Goal: Entertainment & Leisure: Browse casually

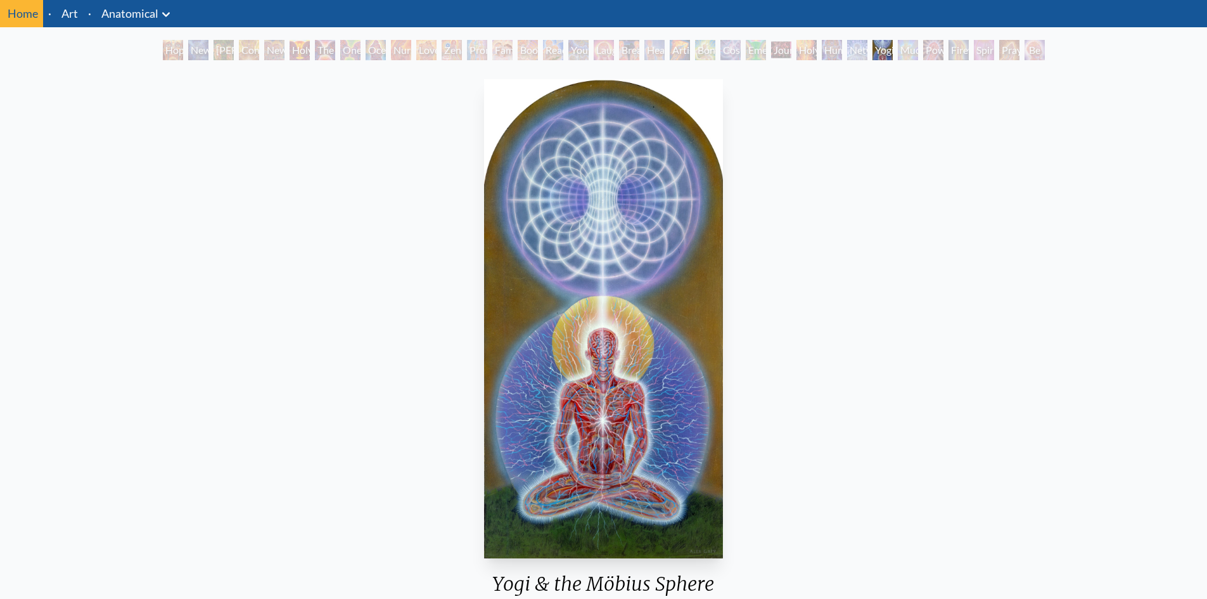
scroll to position [63, 0]
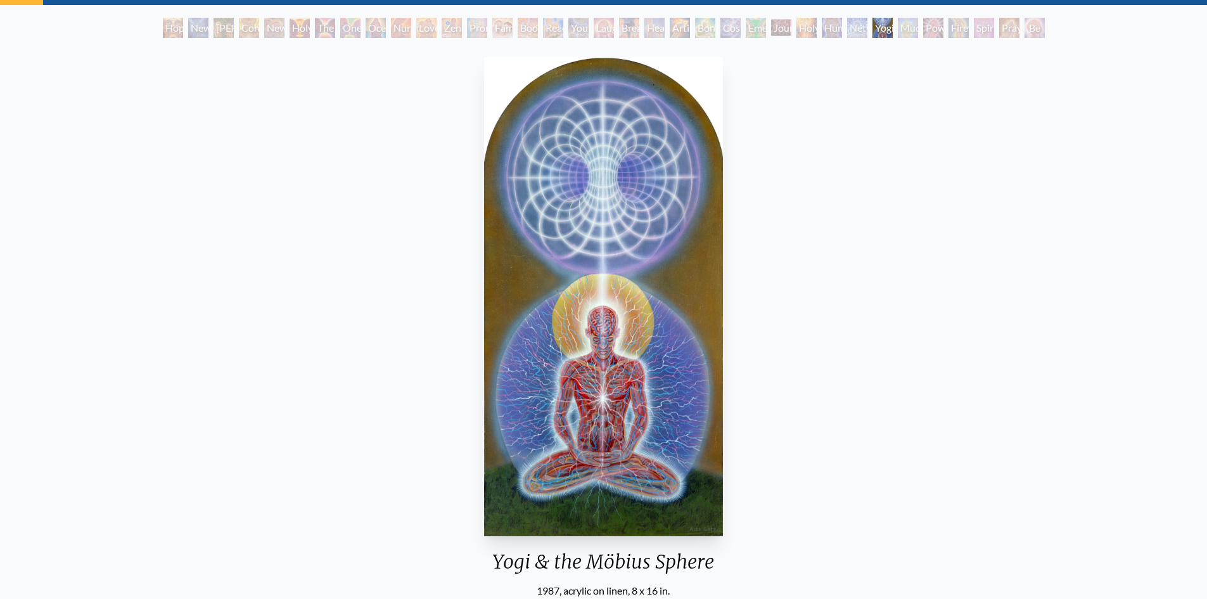
click at [239, 29] on div "Contemplation" at bounding box center [249, 28] width 20 height 20
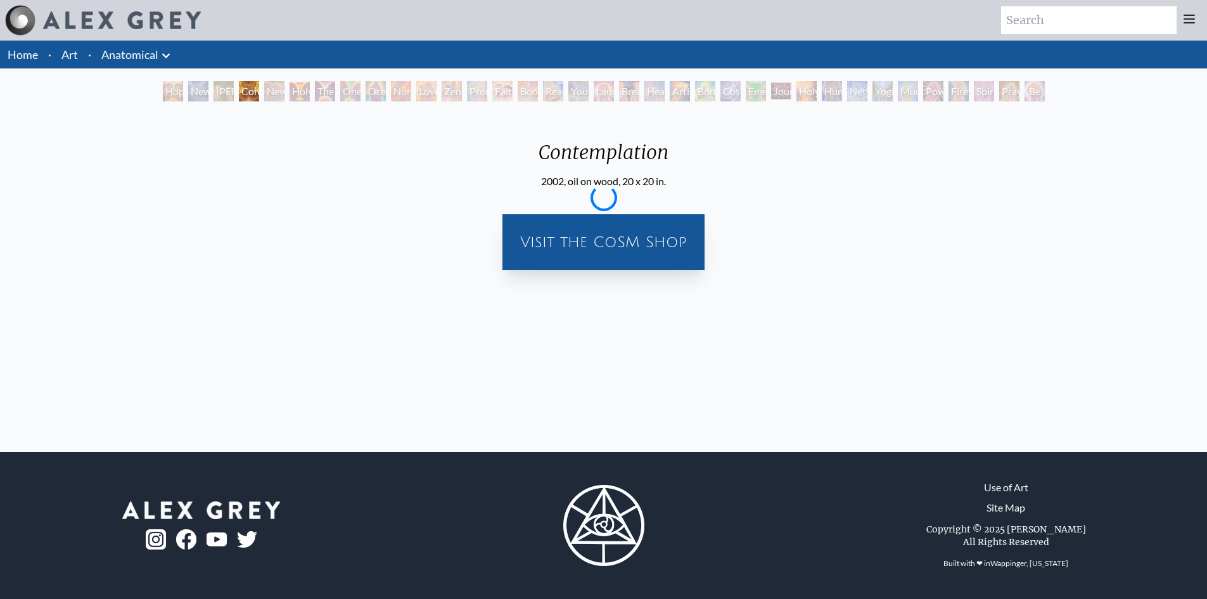
scroll to position [0, 0]
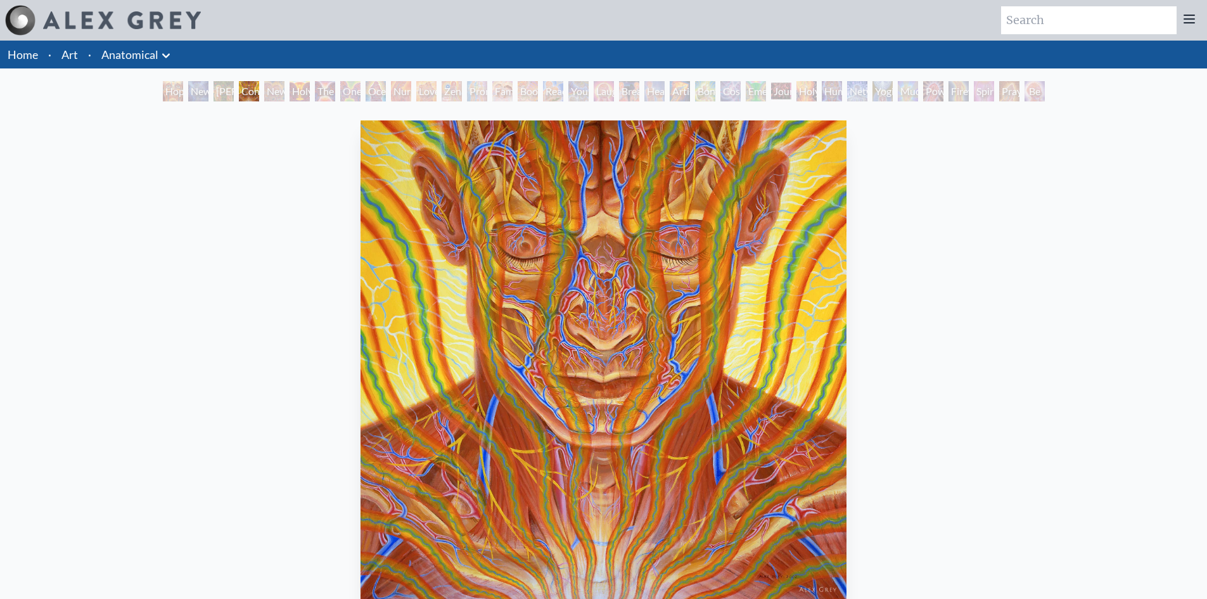
click at [267, 94] on div "New Man New Woman" at bounding box center [274, 91] width 20 height 20
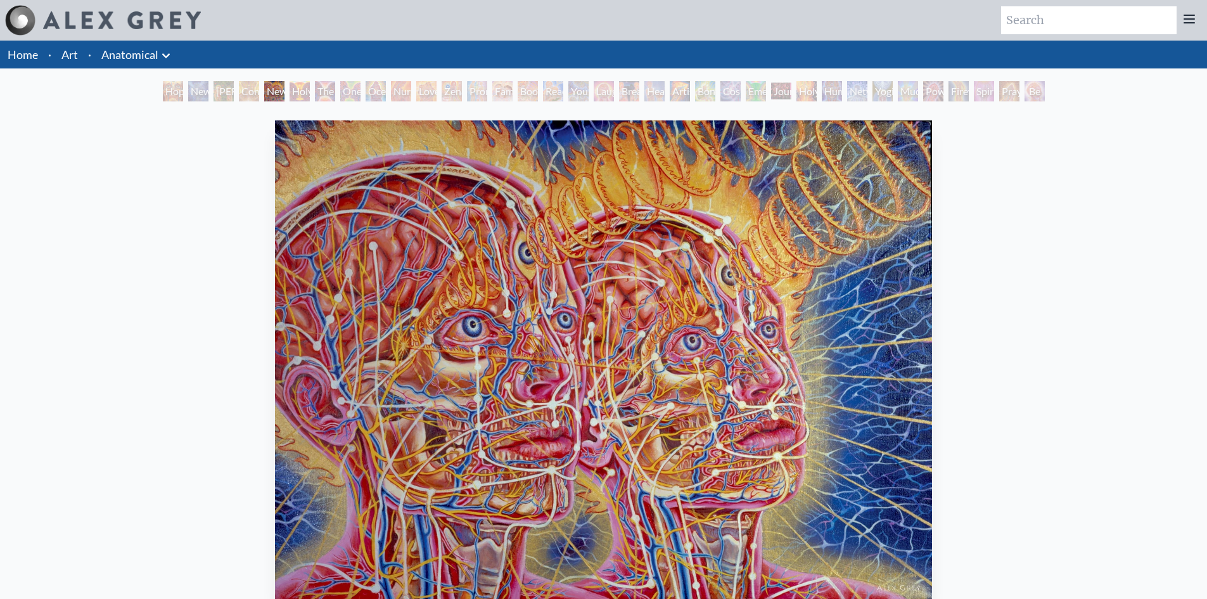
click at [334, 95] on div "The Kiss" at bounding box center [325, 91] width 20 height 20
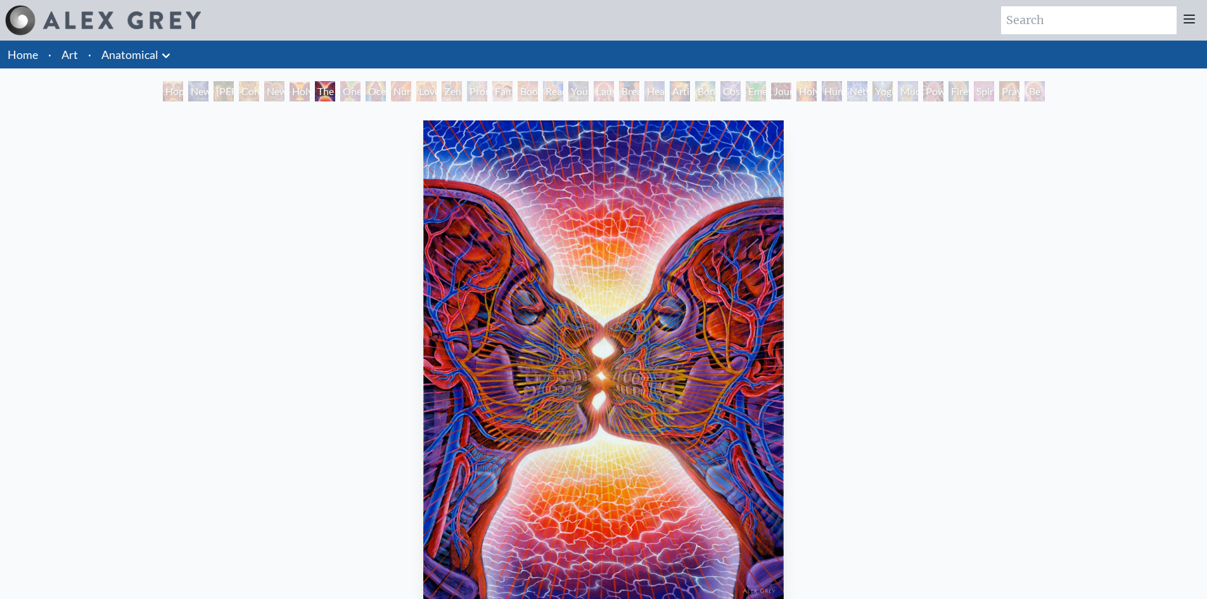
click at [360, 95] on div "One Taste" at bounding box center [350, 91] width 20 height 20
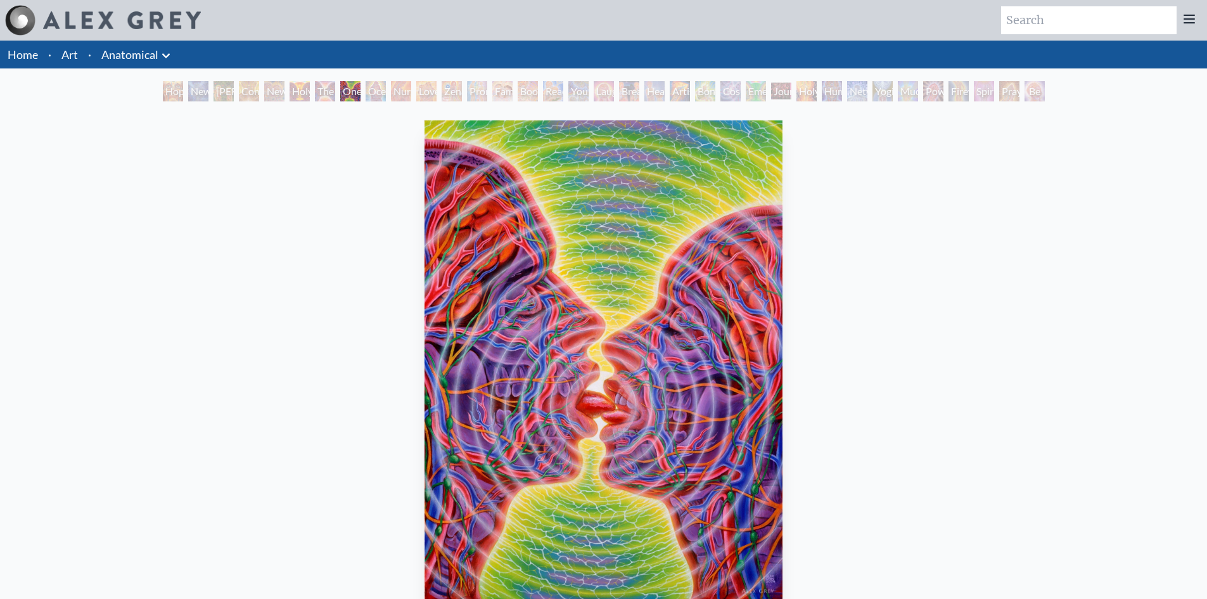
click at [386, 95] on div "Ocean of Love Bliss" at bounding box center [375, 91] width 20 height 20
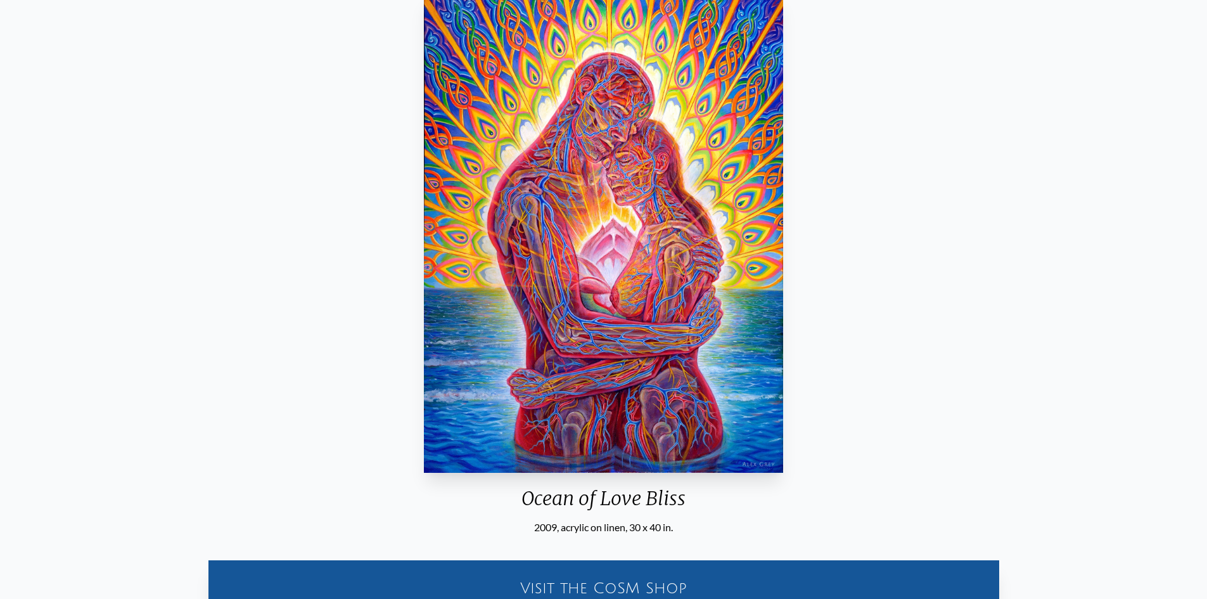
scroll to position [63, 0]
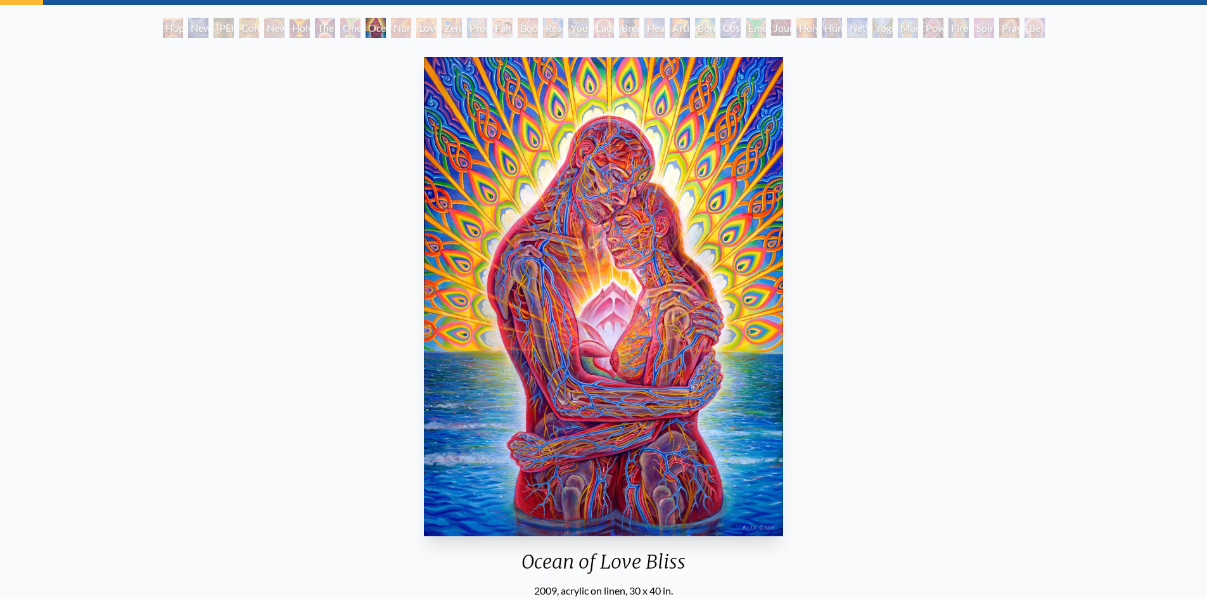
click at [394, 25] on div "Nursing" at bounding box center [401, 28] width 20 height 20
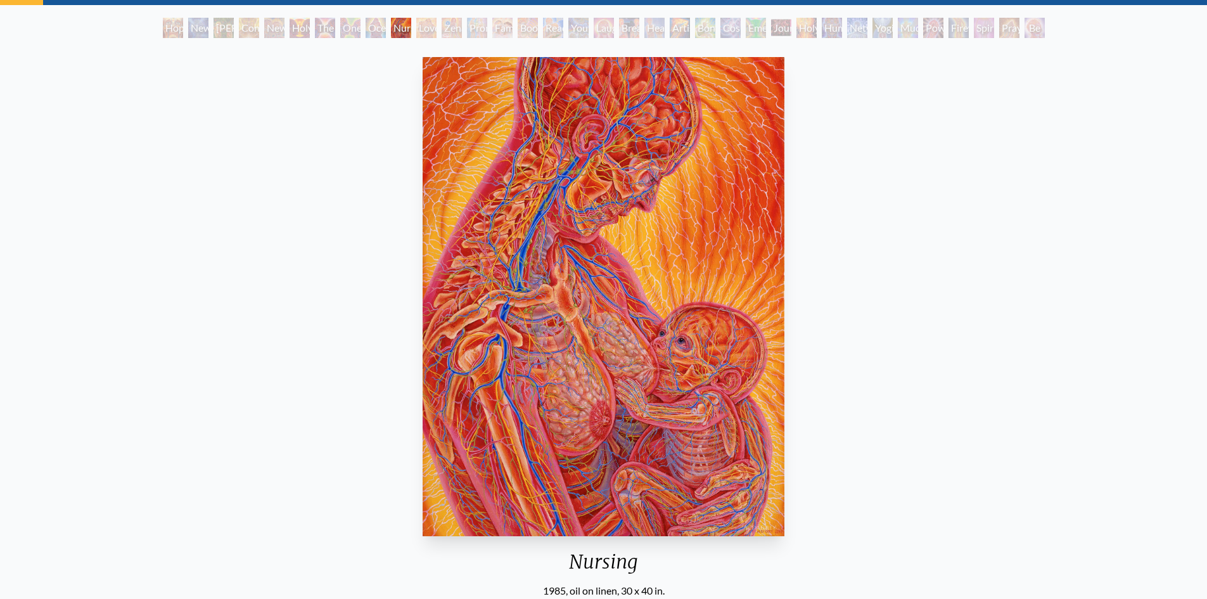
click at [432, 29] on div "Love Circuit" at bounding box center [426, 28] width 20 height 20
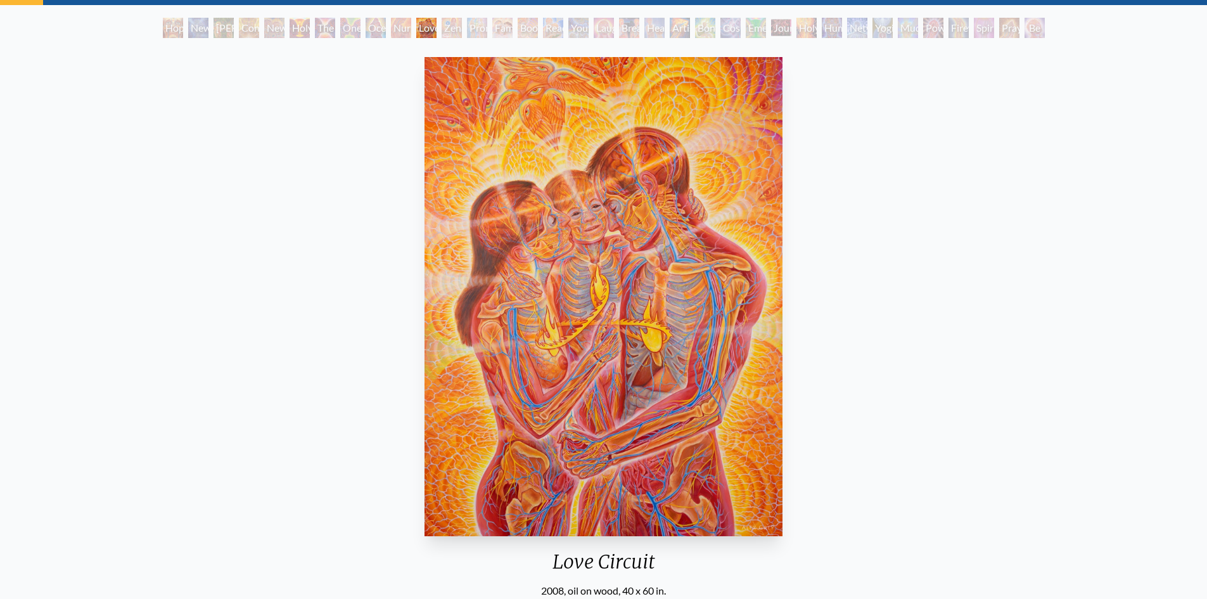
click at [472, 29] on div "Promise" at bounding box center [477, 28] width 20 height 20
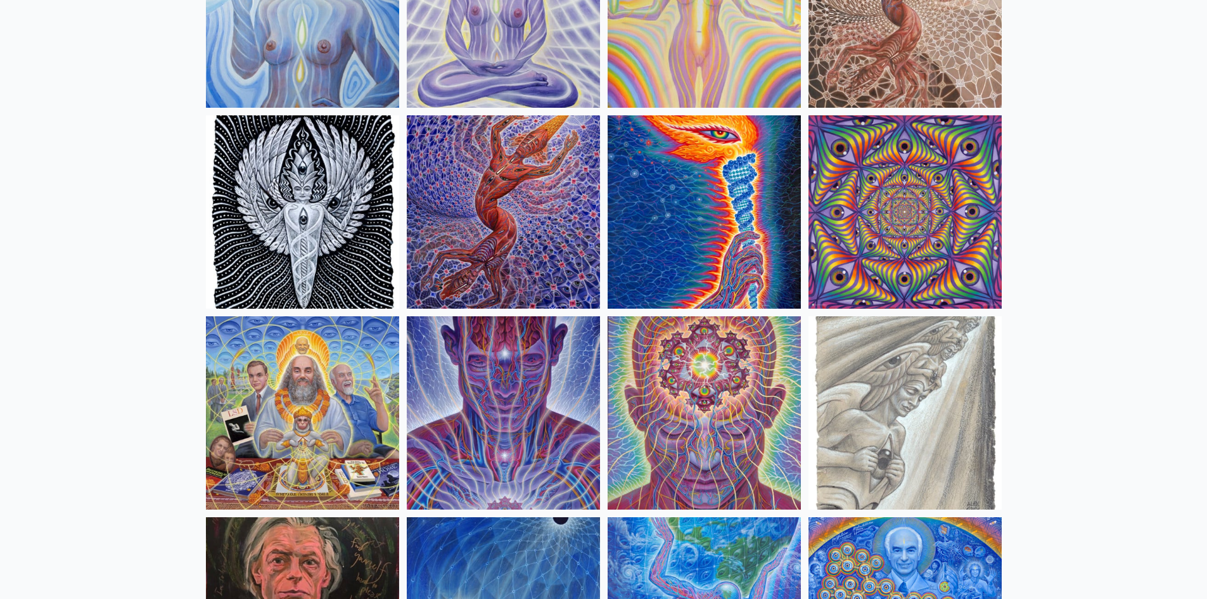
scroll to position [1357, 0]
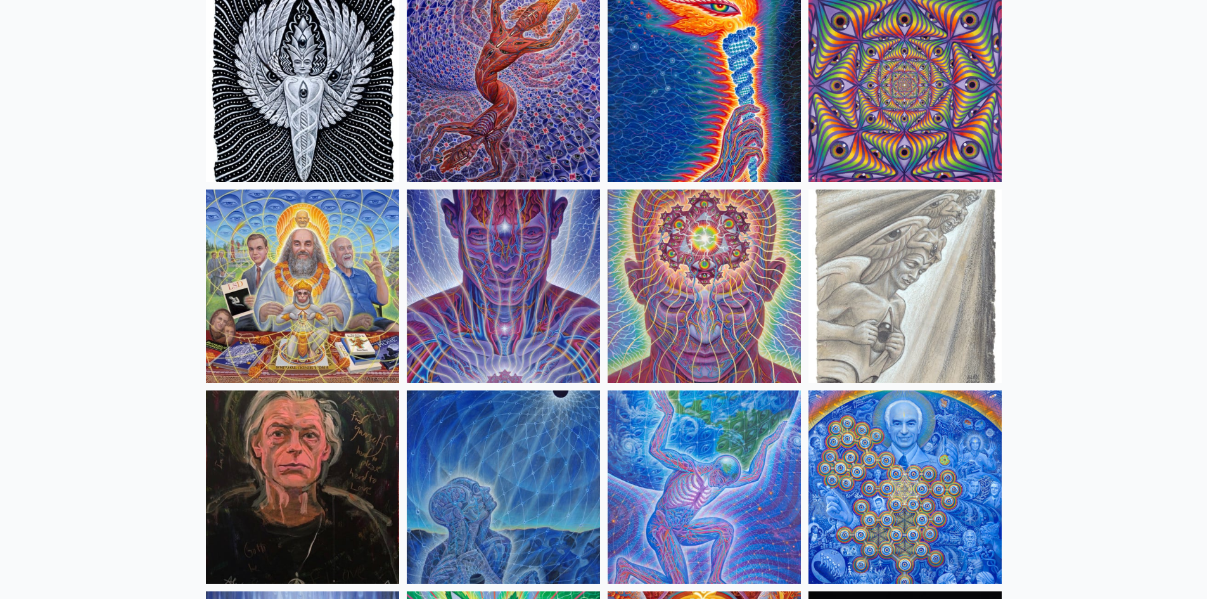
click at [286, 271] on img at bounding box center [302, 285] width 193 height 193
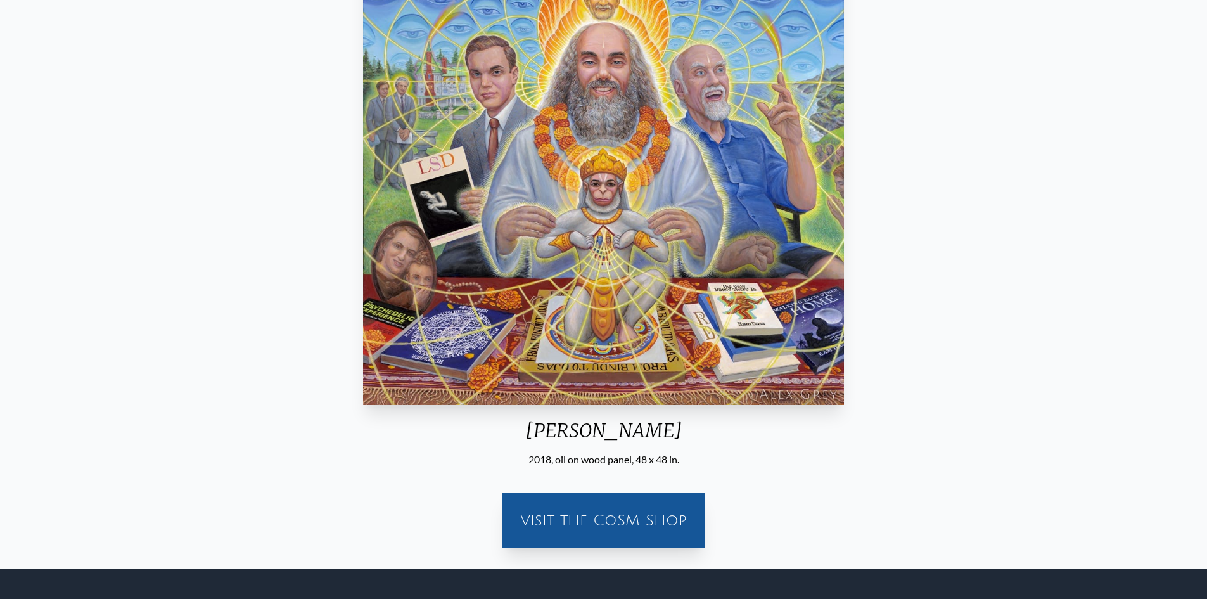
scroll to position [311, 0]
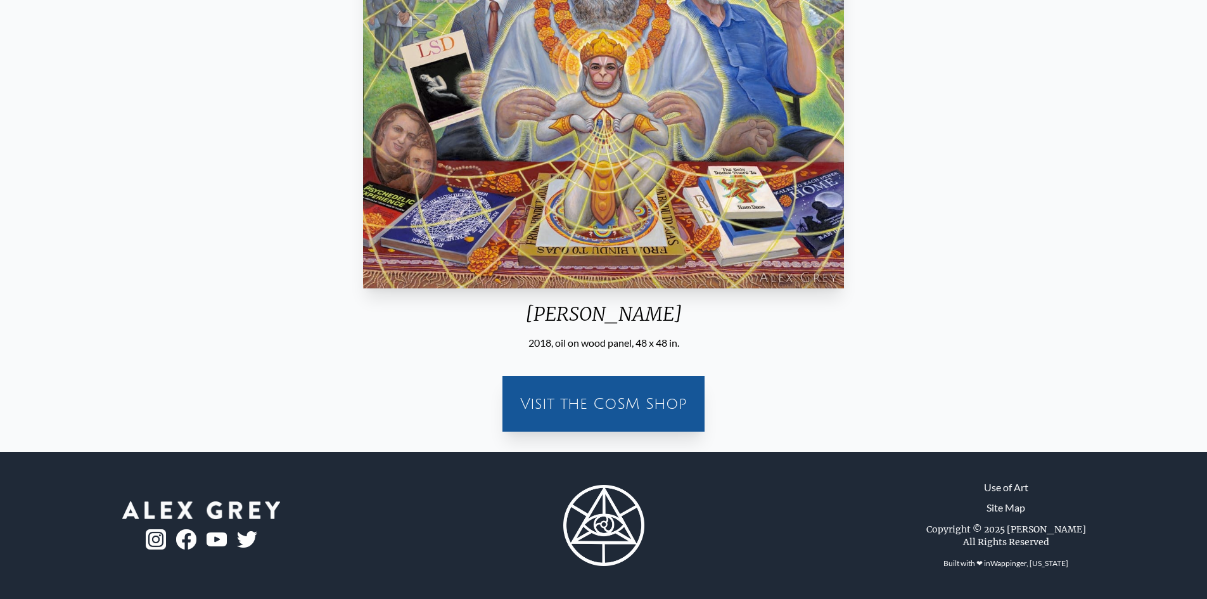
click at [652, 410] on div "Visit the CoSM Shop" at bounding box center [603, 403] width 187 height 41
